Goal: Navigation & Orientation: Find specific page/section

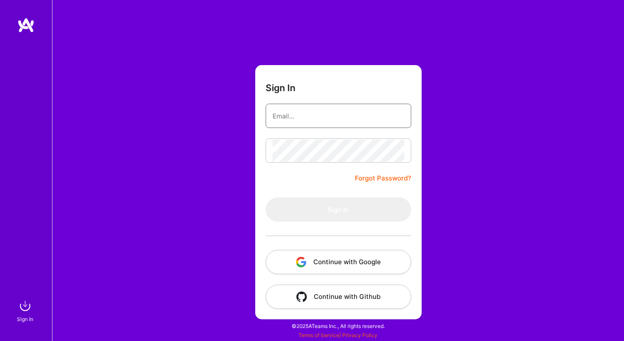
type input "[EMAIL_ADDRESS][DOMAIN_NAME]"
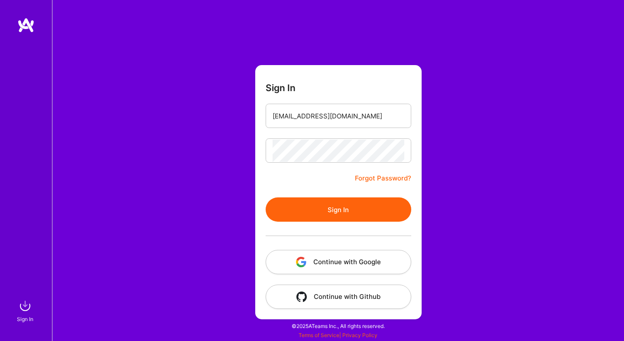
click at [330, 220] on button "Sign In" at bounding box center [339, 209] width 146 height 24
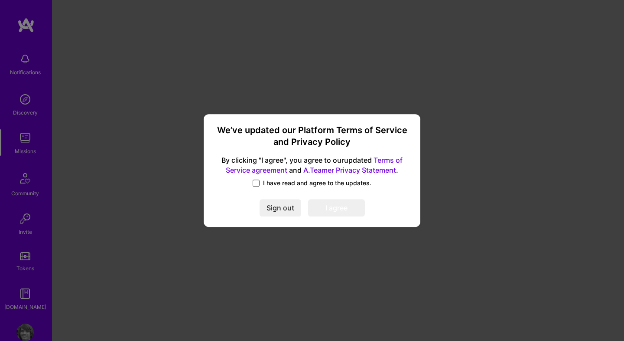
click at [256, 183] on span at bounding box center [256, 182] width 7 height 7
click at [0, 0] on input "I have read and agree to the updates." at bounding box center [0, 0] width 0 height 0
click at [322, 206] on button "I agree" at bounding box center [336, 207] width 57 height 17
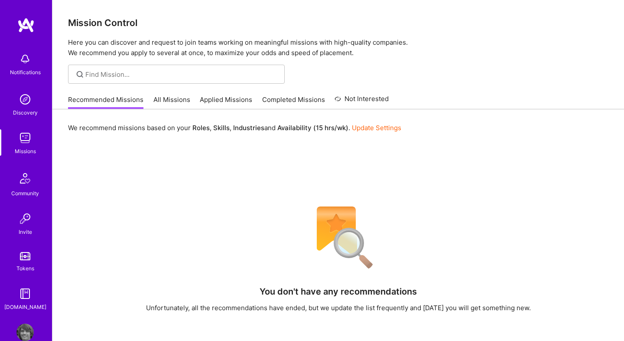
click at [25, 333] on img at bounding box center [24, 331] width 17 height 17
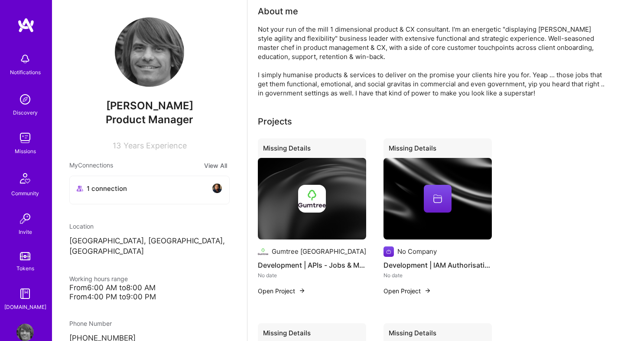
scroll to position [260, 0]
